Goal: Task Accomplishment & Management: Complete application form

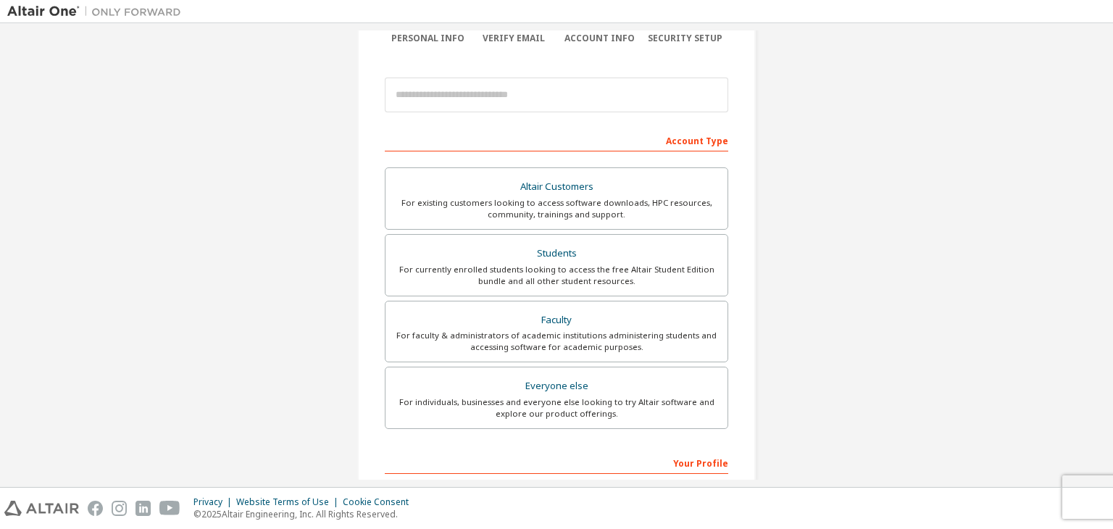
scroll to position [139, 0]
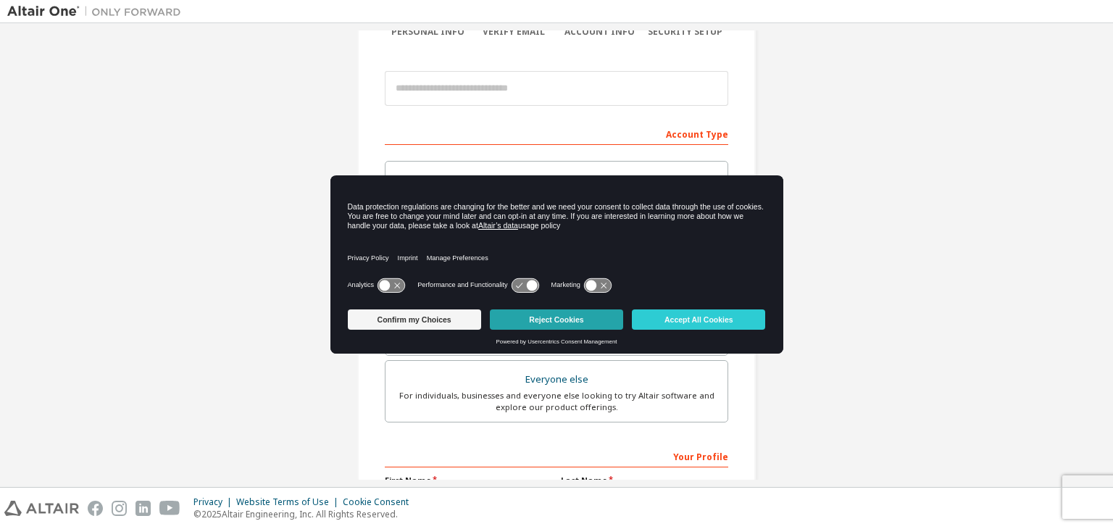
click at [585, 320] on button "Reject Cookies" at bounding box center [556, 319] width 133 height 20
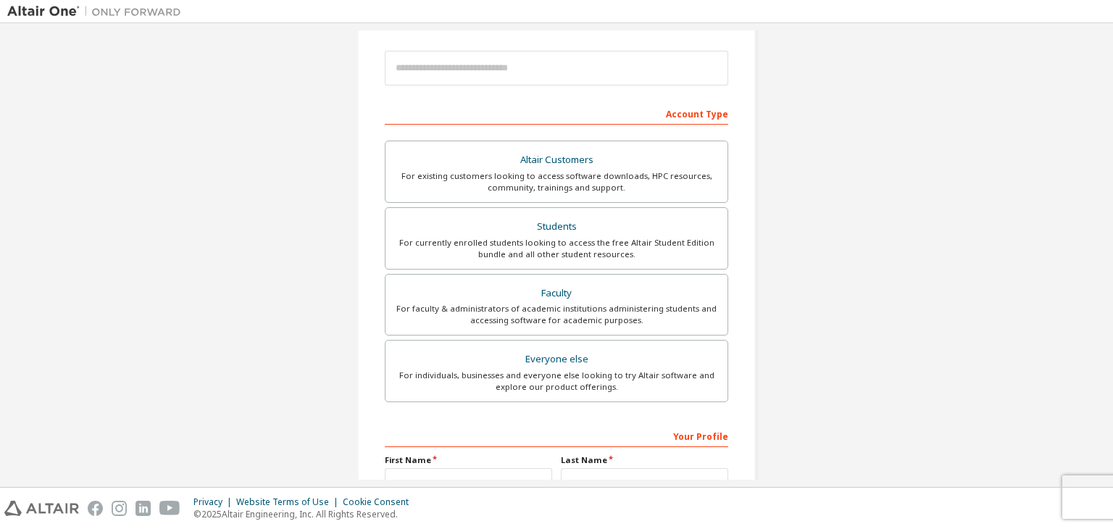
scroll to position [159, 0]
click at [562, 241] on div "For currently enrolled students looking to access the free Altair Student Editi…" at bounding box center [556, 248] width 325 height 23
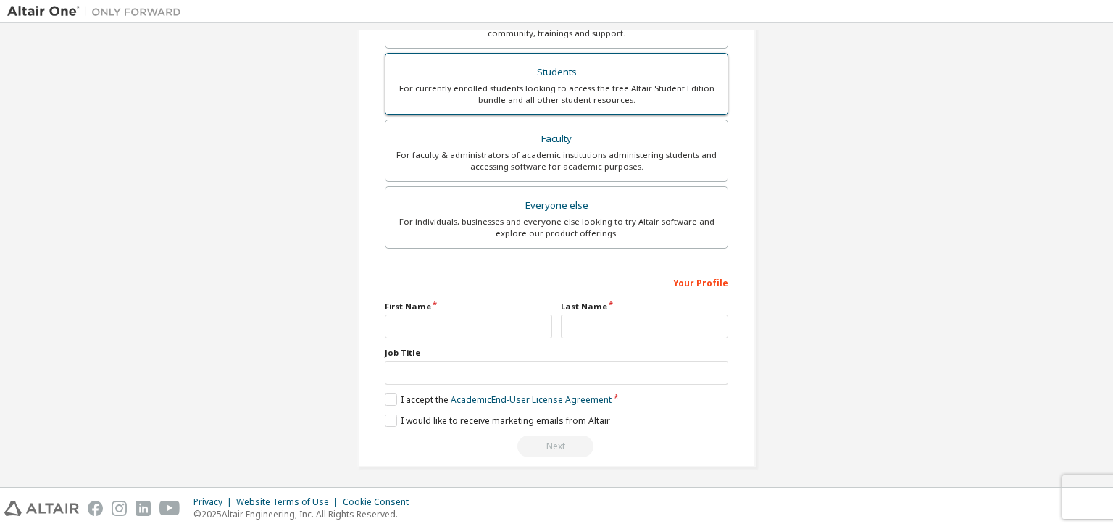
scroll to position [353, 0]
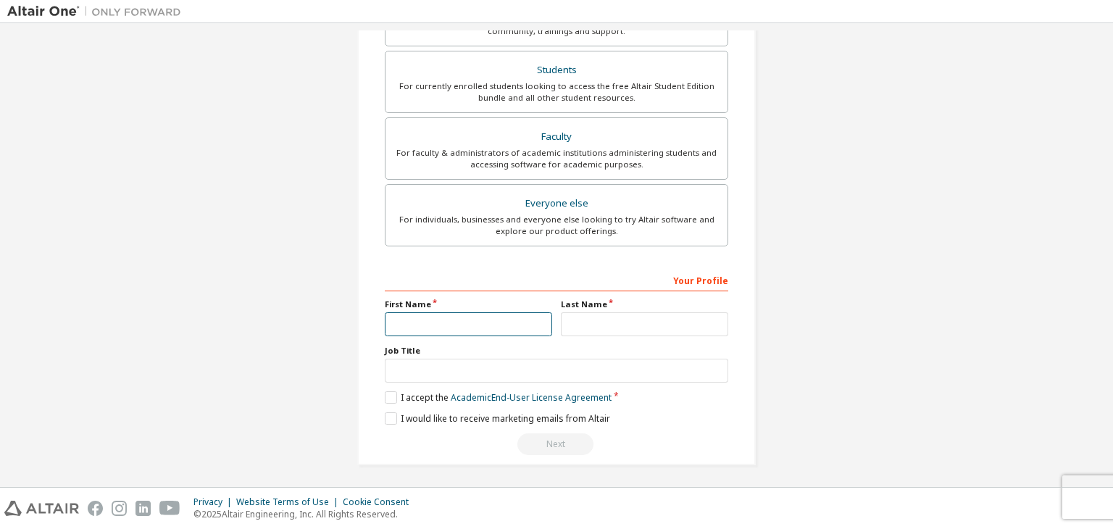
click at [499, 317] on input "text" at bounding box center [468, 324] width 167 height 24
type input "******"
click at [565, 316] on input "text" at bounding box center [644, 324] width 167 height 24
type input "********"
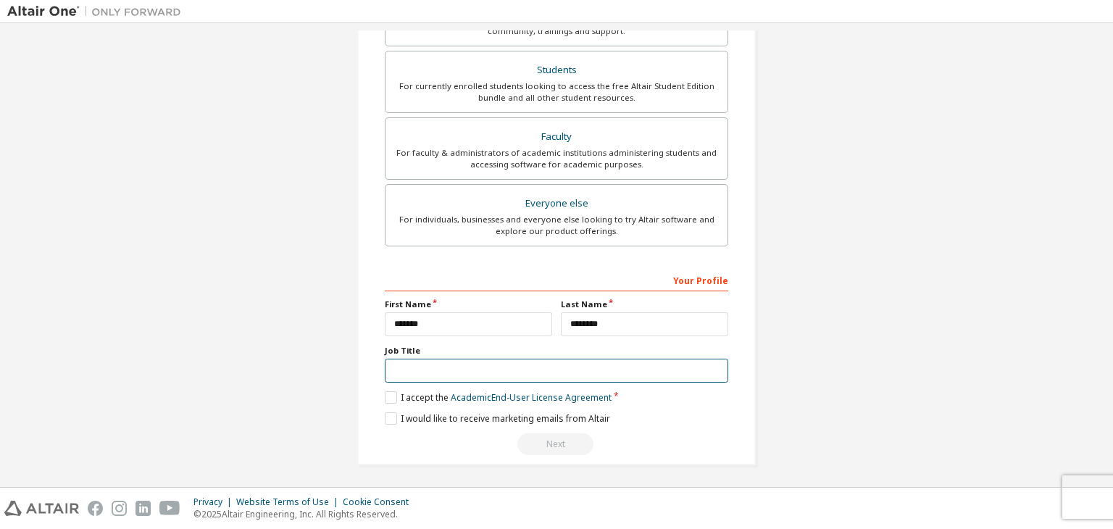
click at [531, 373] on input "text" at bounding box center [557, 371] width 344 height 24
type input "*"
type input "**********"
click at [388, 394] on label "I accept the Academic End-User License Agreement" at bounding box center [498, 397] width 227 height 12
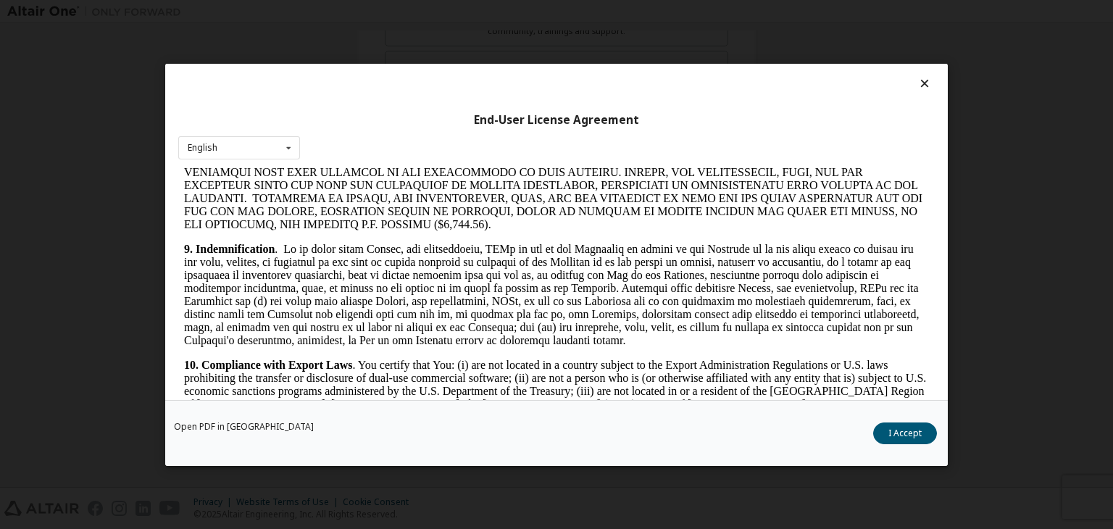
scroll to position [1913, 0]
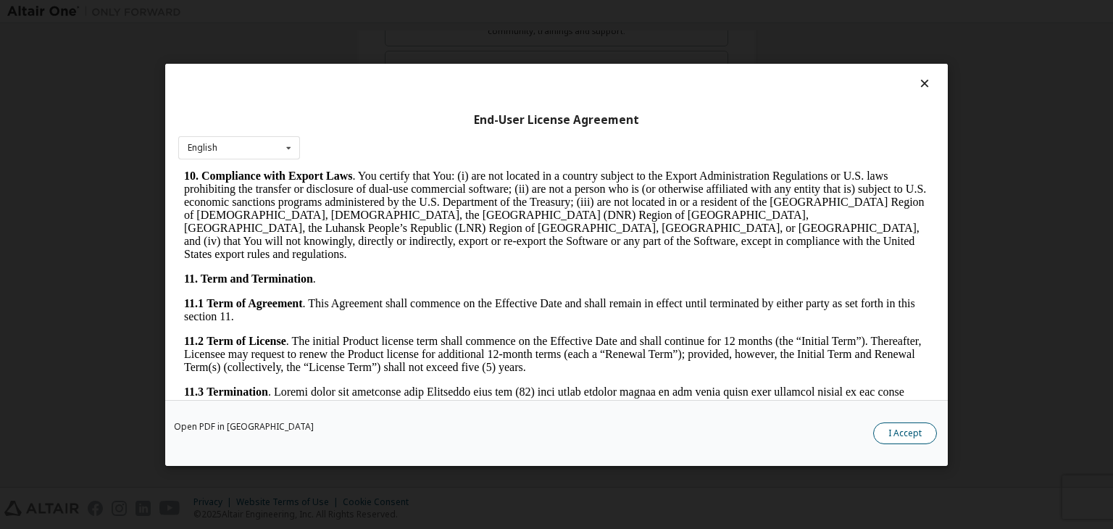
click at [902, 430] on button "I Accept" at bounding box center [905, 434] width 64 height 22
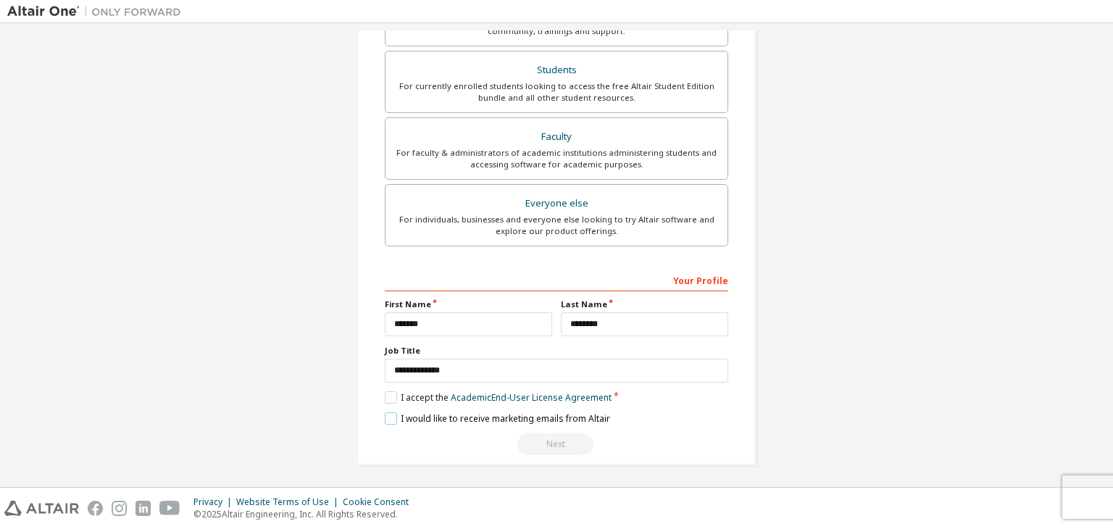
click at [391, 418] on label "I would like to receive marketing emails from Altair" at bounding box center [497, 418] width 225 height 12
click at [565, 449] on div "Next" at bounding box center [557, 444] width 344 height 22
click at [567, 391] on link "Academic End-User License Agreement" at bounding box center [531, 397] width 161 height 12
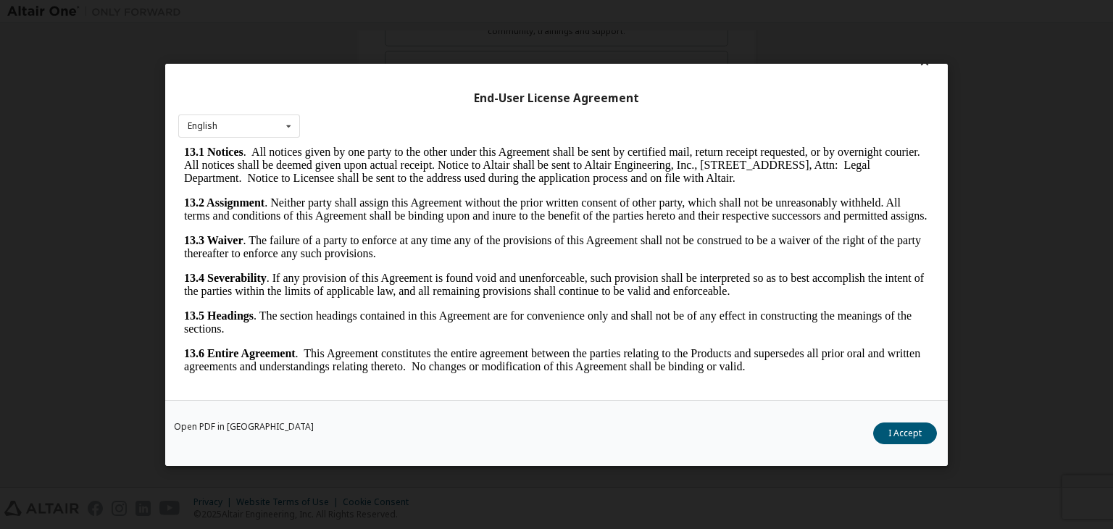
scroll to position [22, 0]
click at [913, 438] on button "I Accept" at bounding box center [905, 434] width 64 height 22
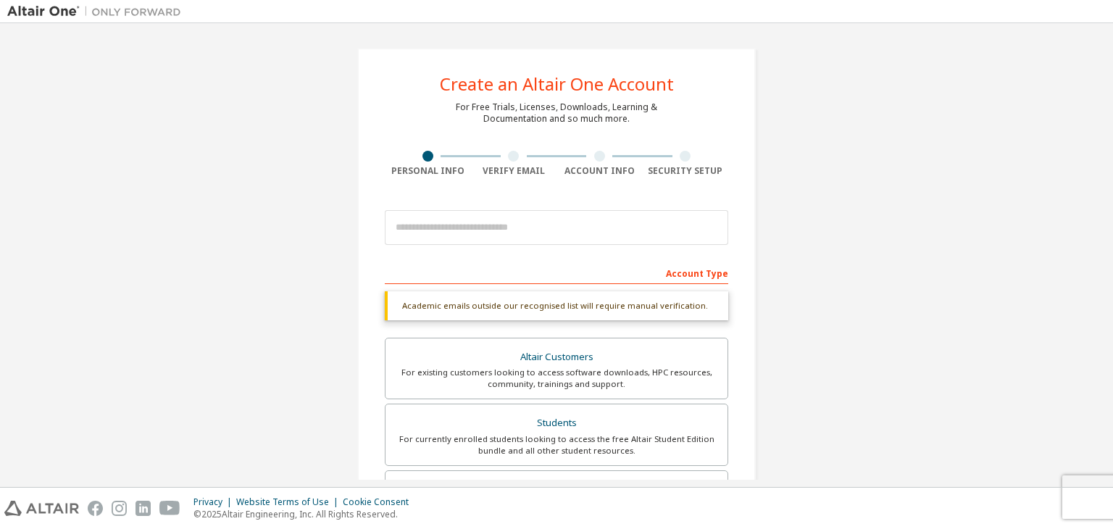
scroll to position [0, 0]
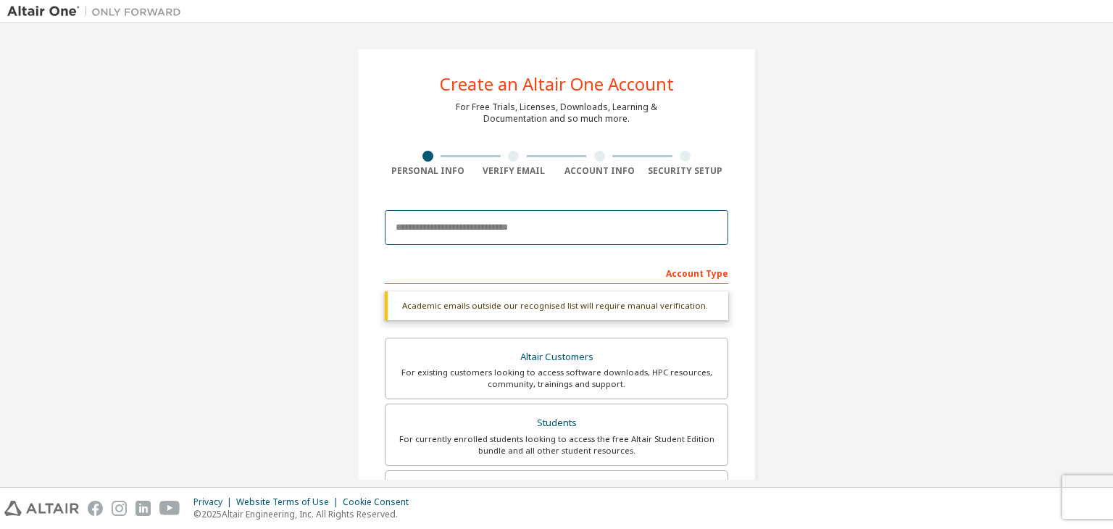
click at [494, 224] on input "email" at bounding box center [557, 227] width 344 height 35
type input "**********"
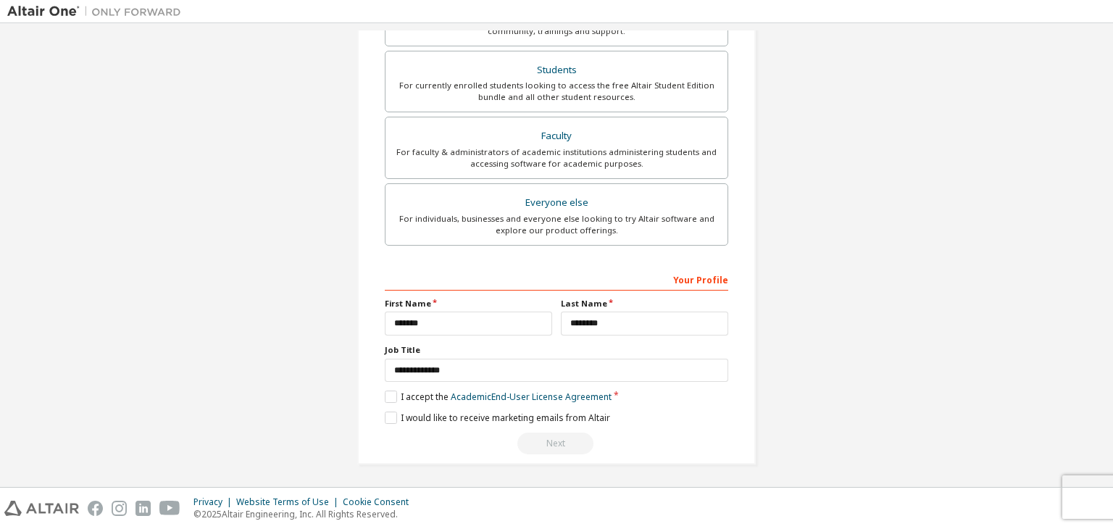
scroll to position [365, 0]
click at [541, 444] on div "Next" at bounding box center [557, 444] width 344 height 22
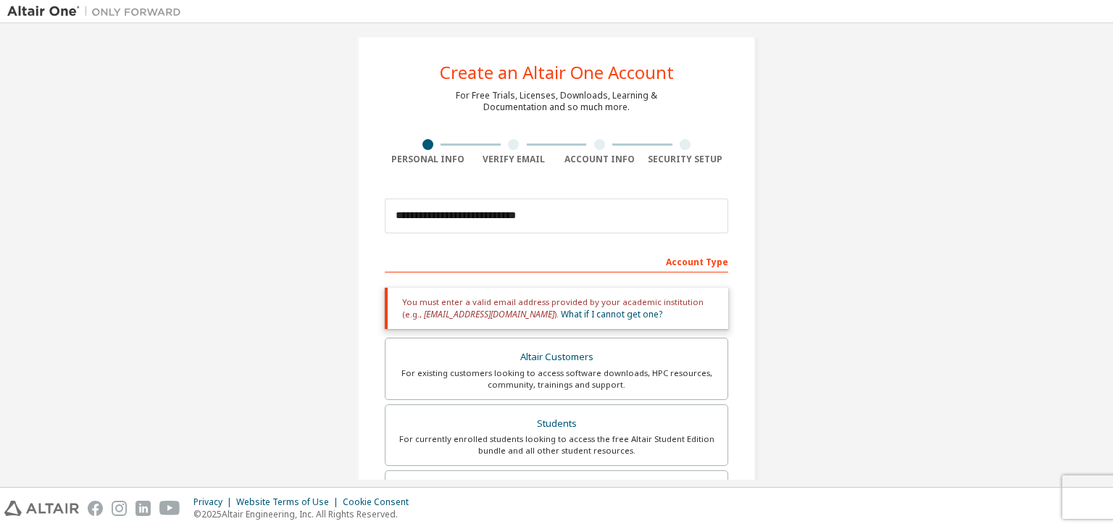
scroll to position [14, 0]
click at [439, 308] on span "[EMAIL_ADDRESS][DOMAIN_NAME]" at bounding box center [489, 312] width 130 height 12
drag, startPoint x: 439, startPoint y: 308, endPoint x: 457, endPoint y: 308, distance: 17.4
click at [457, 308] on span "[EMAIL_ADDRESS][DOMAIN_NAME]" at bounding box center [489, 312] width 130 height 12
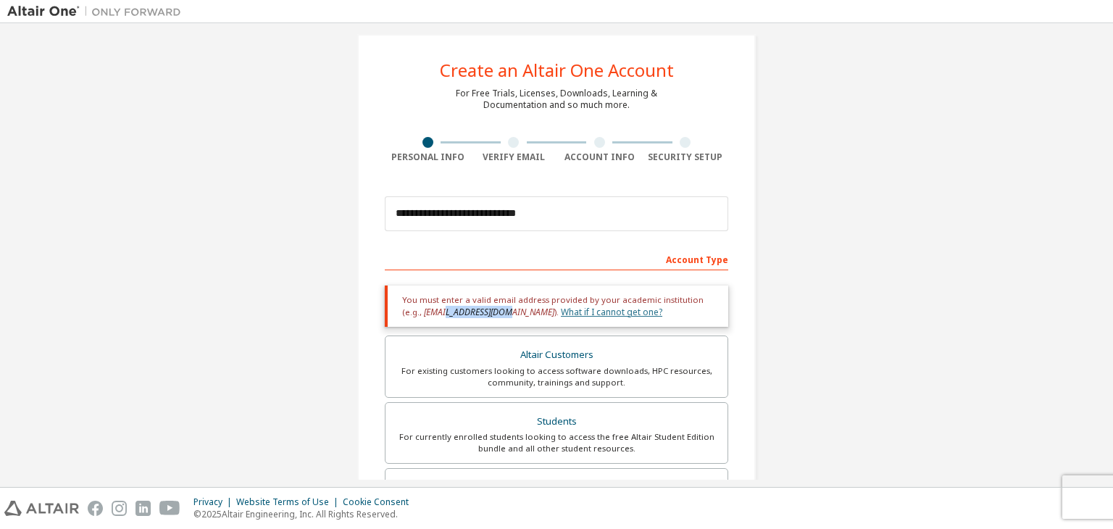
click at [563, 307] on link "What if I cannot get one?" at bounding box center [611, 312] width 101 height 12
click at [569, 224] on input "**********" at bounding box center [557, 213] width 344 height 35
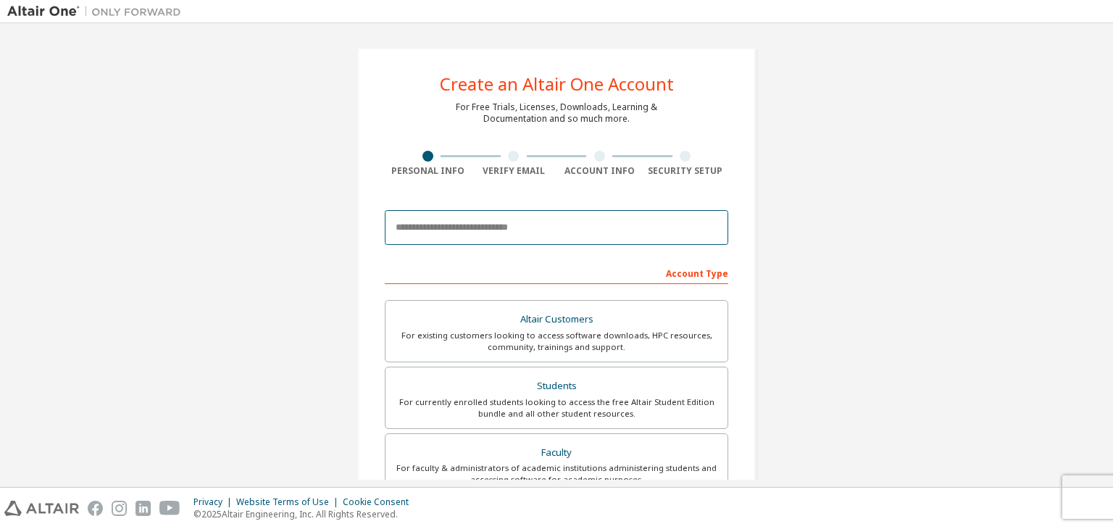
click at [452, 235] on input "email" at bounding box center [557, 227] width 344 height 35
type input "**********"
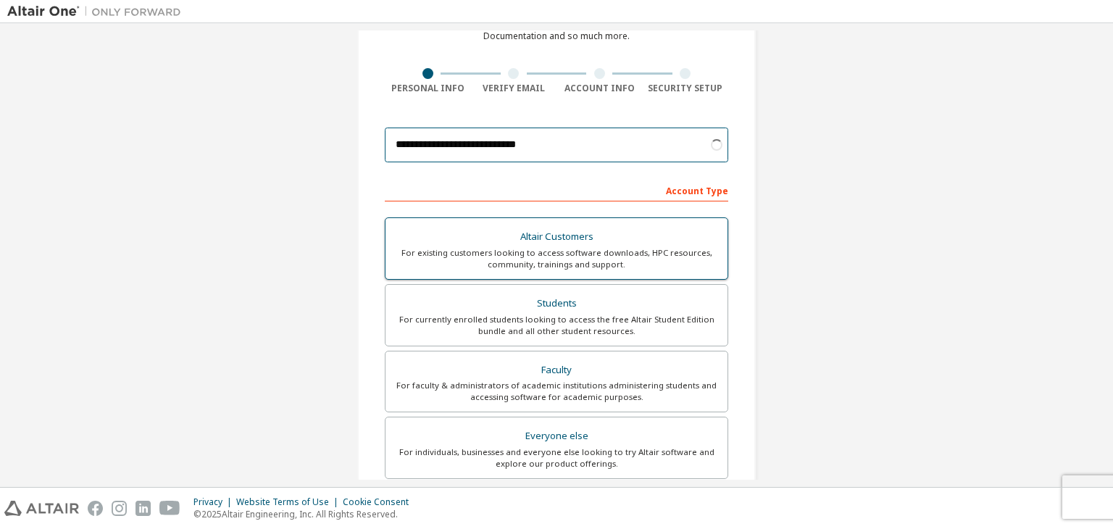
scroll to position [83, 0]
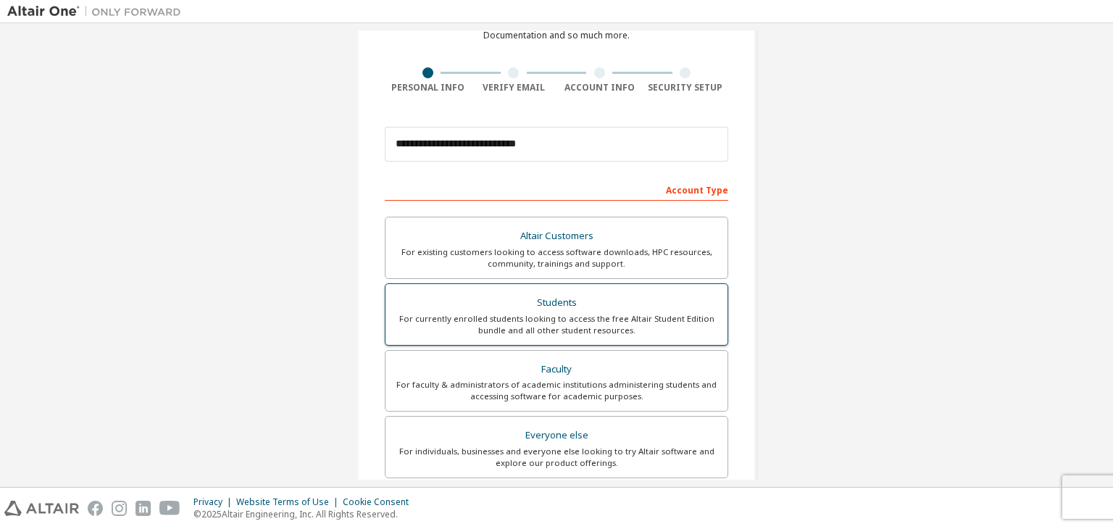
click at [464, 323] on div "For currently enrolled students looking to access the free Altair Student Editi…" at bounding box center [556, 324] width 325 height 23
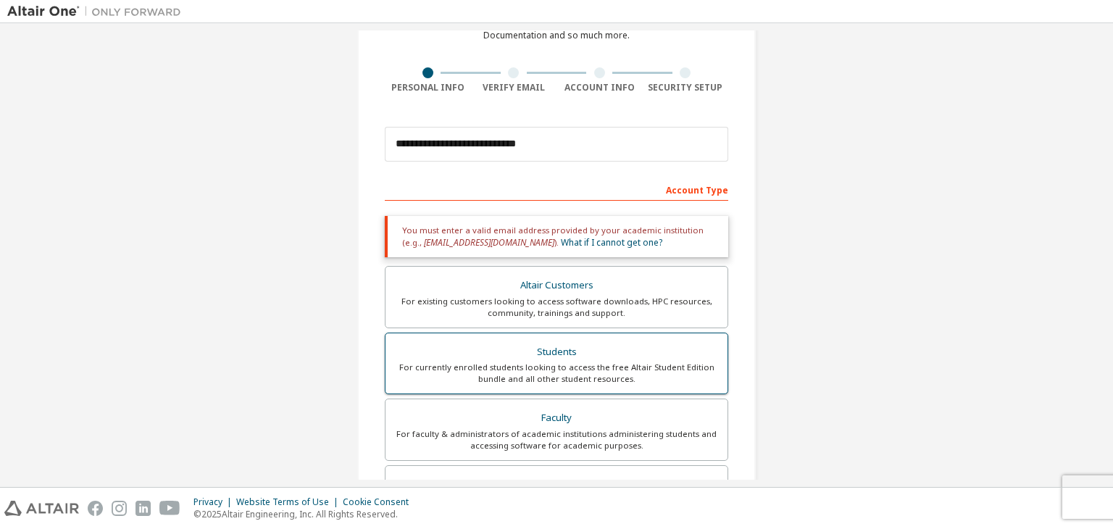
click at [478, 357] on div "Students" at bounding box center [556, 352] width 325 height 20
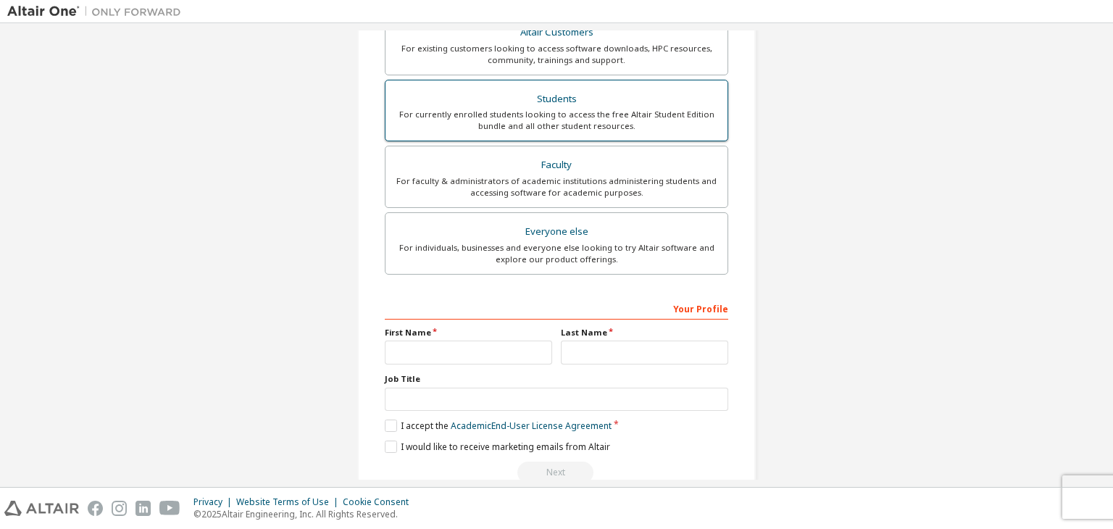
scroll to position [365, 0]
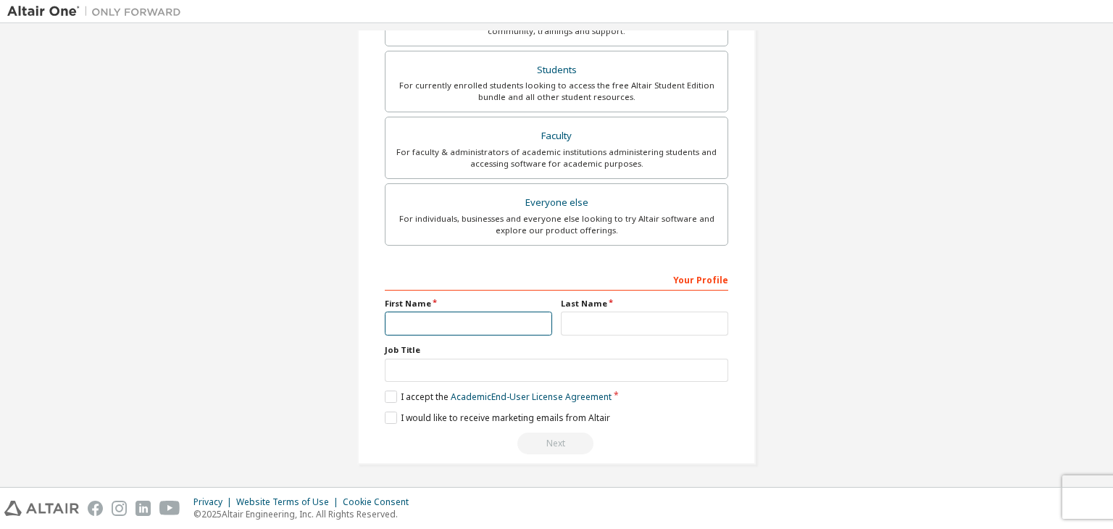
click at [404, 312] on input "text" at bounding box center [468, 324] width 167 height 24
type input "******"
click at [565, 323] on input "text" at bounding box center [644, 324] width 167 height 24
type input "********"
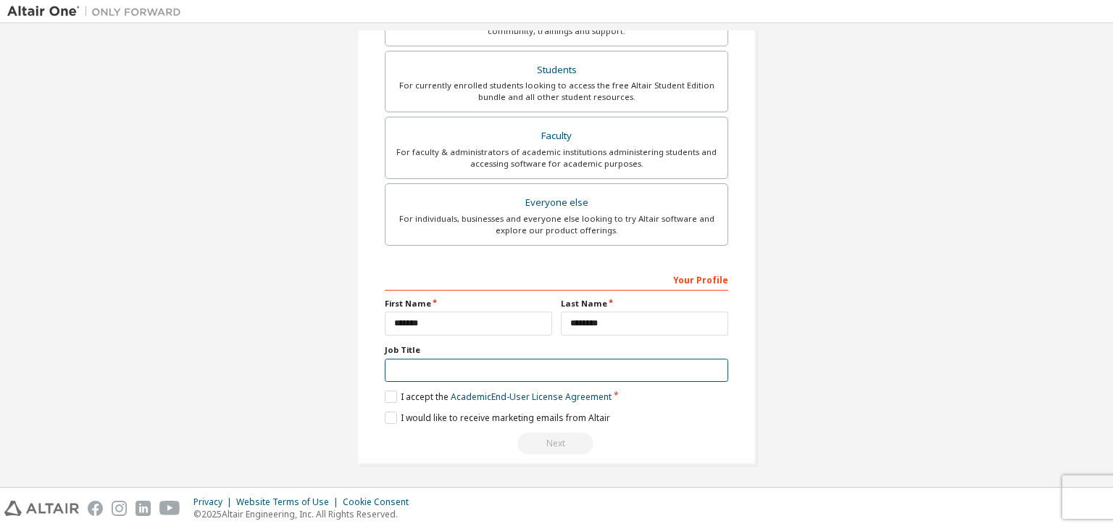
click at [501, 370] on input "text" at bounding box center [557, 371] width 344 height 24
type input "**********"
click at [388, 392] on label "I accept the Academic End-User License Agreement" at bounding box center [498, 397] width 227 height 12
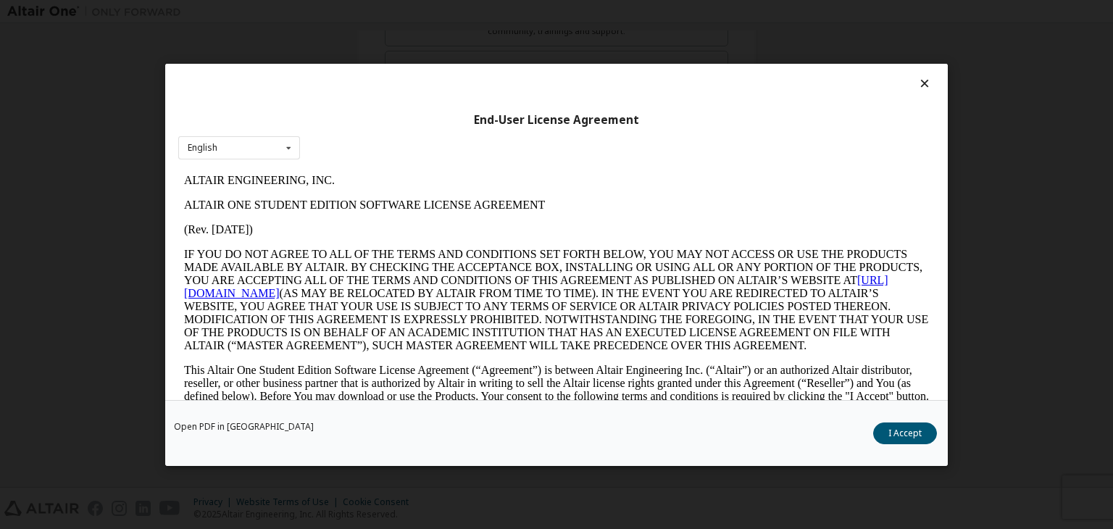
scroll to position [0, 0]
click at [907, 427] on button "I Accept" at bounding box center [905, 434] width 64 height 22
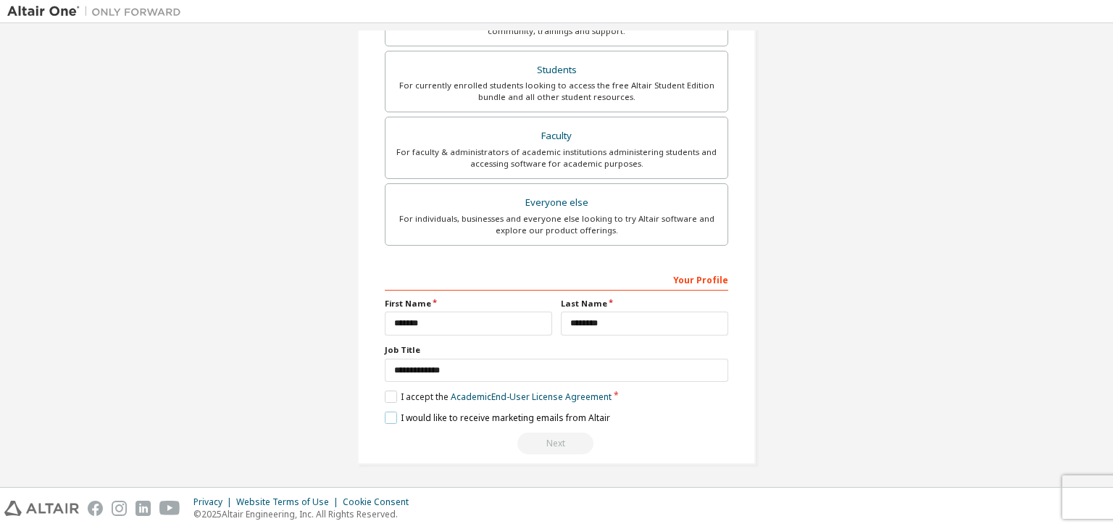
click at [387, 412] on label "I would like to receive marketing emails from Altair" at bounding box center [497, 418] width 225 height 12
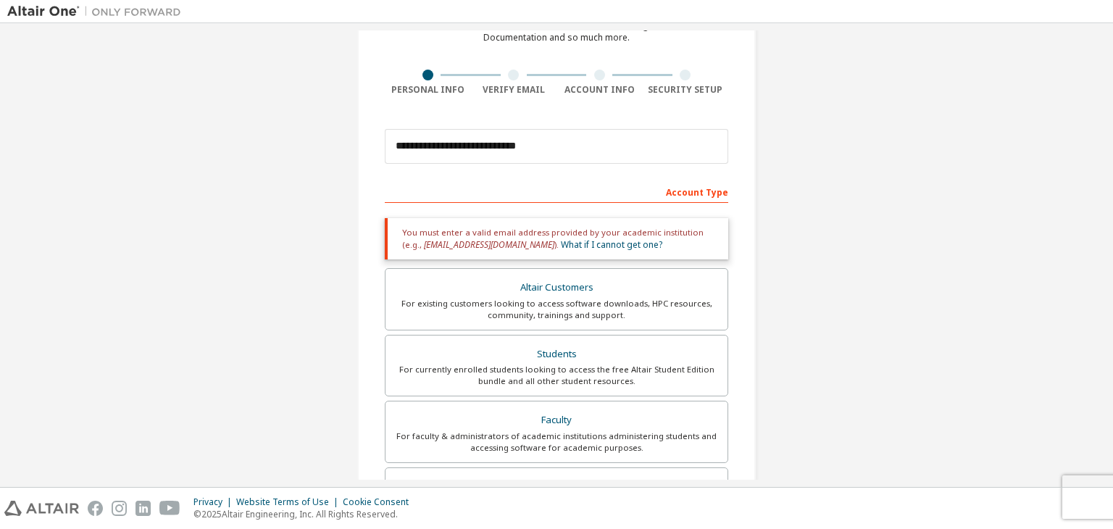
scroll to position [81, 0]
click at [565, 244] on link "What if I cannot get one?" at bounding box center [611, 244] width 101 height 12
